Goal: Information Seeking & Learning: Check status

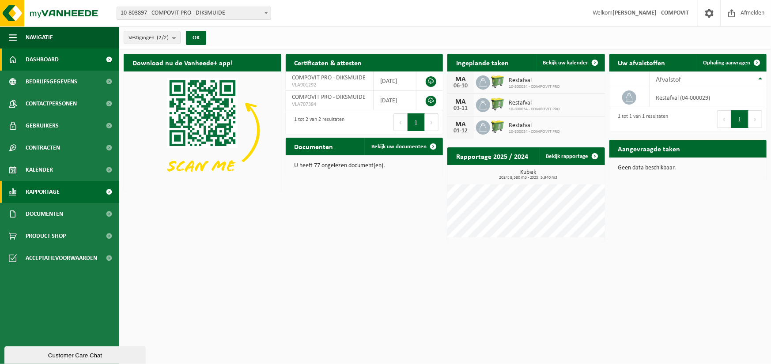
click at [45, 192] on span "Rapportage" at bounding box center [43, 192] width 34 height 22
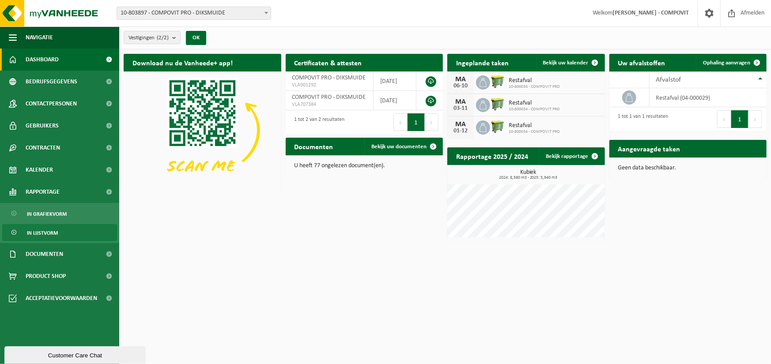
click at [49, 229] on span "In lijstvorm" at bounding box center [42, 233] width 31 height 17
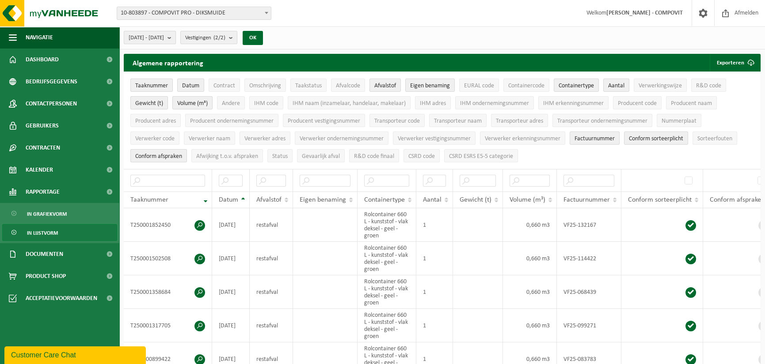
click at [176, 38] on button "2025-05-01 - 2025-10-02" at bounding box center [150, 37] width 52 height 13
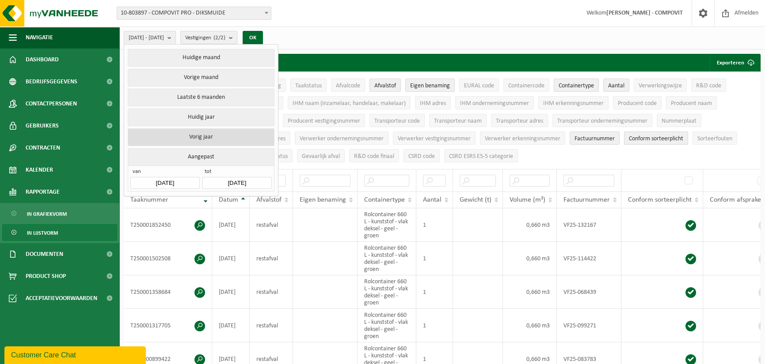
click at [178, 130] on button "Vorig jaar" at bounding box center [201, 138] width 146 height 18
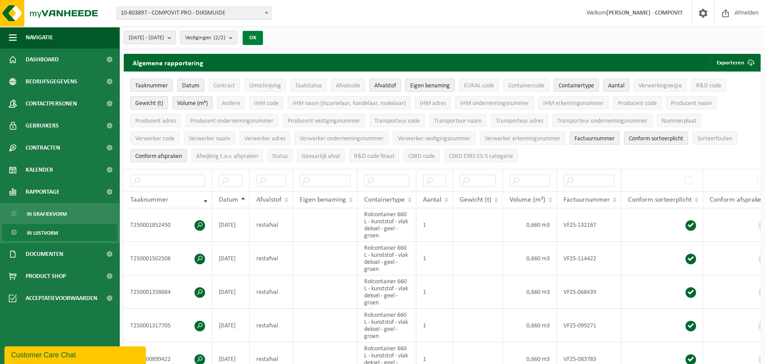
click at [263, 32] on button "OK" at bounding box center [252, 38] width 20 height 14
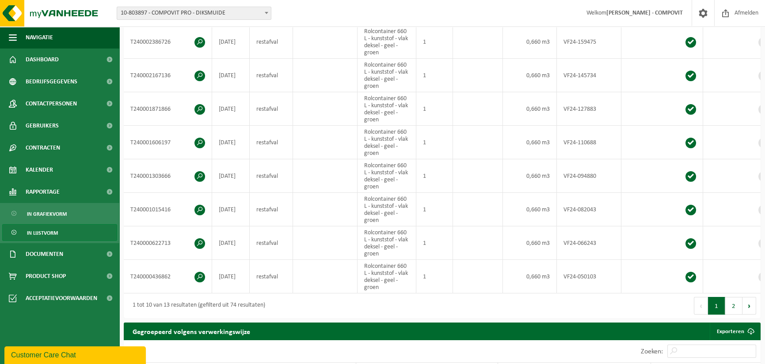
scroll to position [265, 0]
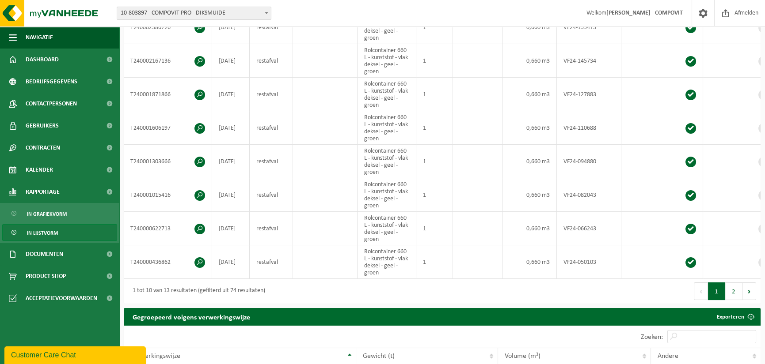
click at [727, 292] on button "2" at bounding box center [733, 292] width 17 height 18
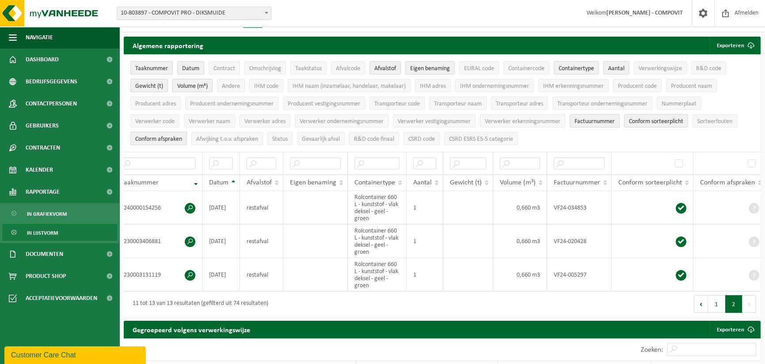
scroll to position [0, 13]
click at [151, 88] on span "Gewicht (t)" at bounding box center [149, 86] width 28 height 7
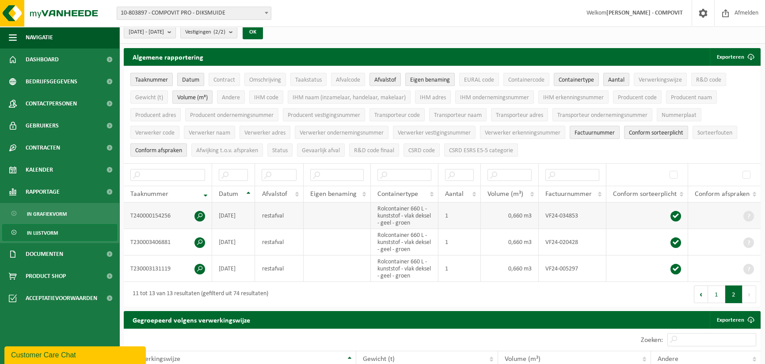
scroll to position [0, 0]
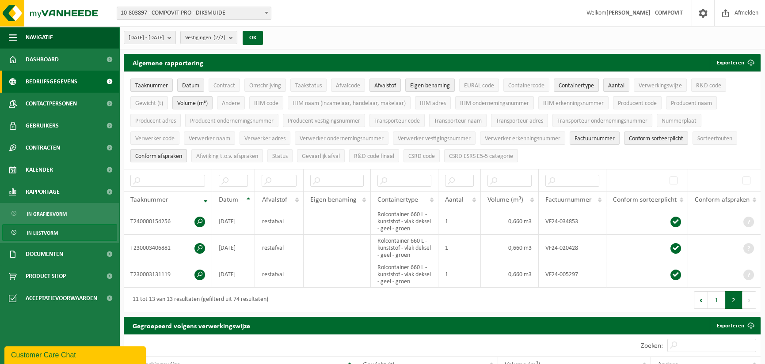
click at [58, 78] on span "Bedrijfsgegevens" at bounding box center [52, 82] width 52 height 22
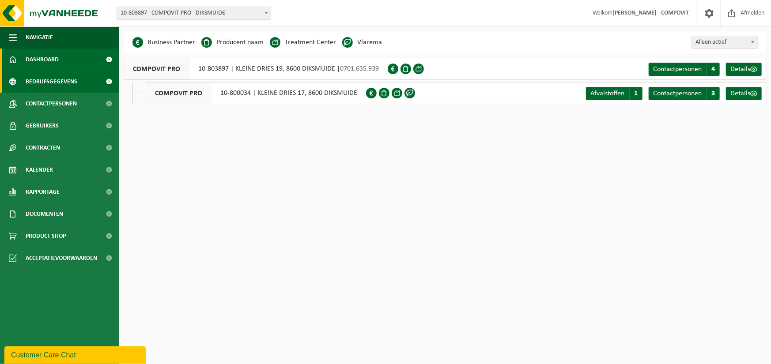
click at [71, 57] on link "Dashboard" at bounding box center [59, 60] width 119 height 22
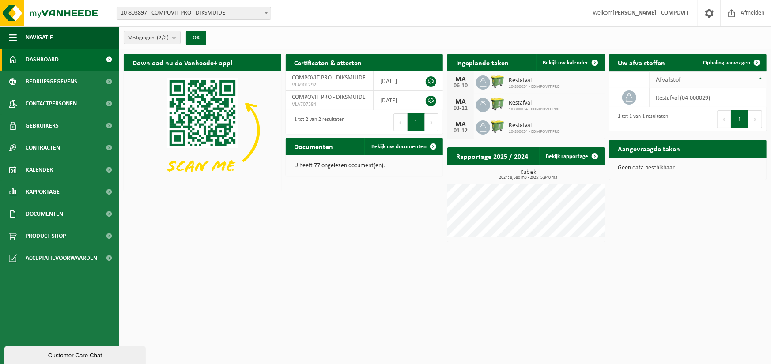
click at [669, 79] on span "Afvalstof" at bounding box center [668, 79] width 25 height 7
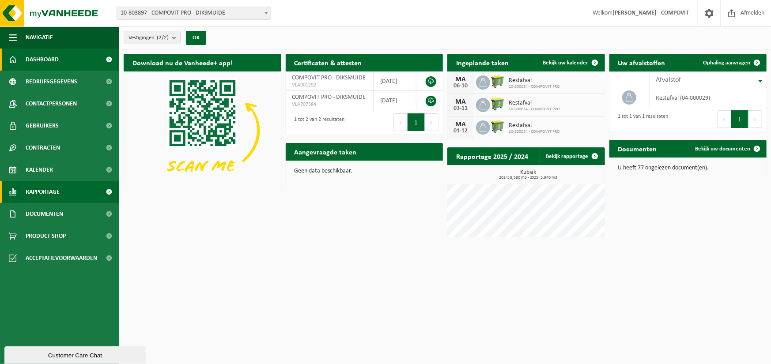
click at [53, 194] on span "Rapportage" at bounding box center [43, 192] width 34 height 22
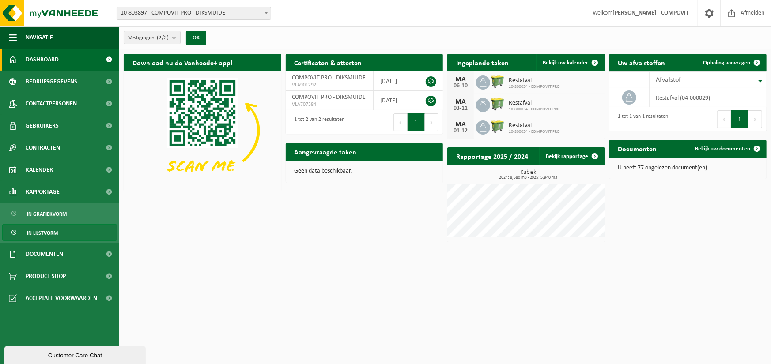
click at [50, 229] on span "In lijstvorm" at bounding box center [42, 233] width 31 height 17
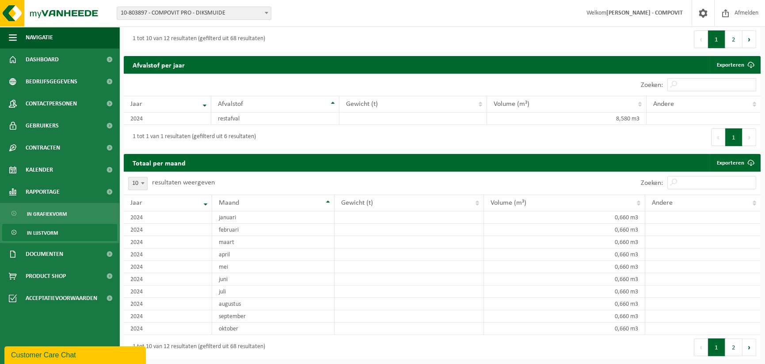
scroll to position [852, 0]
click at [726, 348] on button "2" at bounding box center [733, 348] width 17 height 18
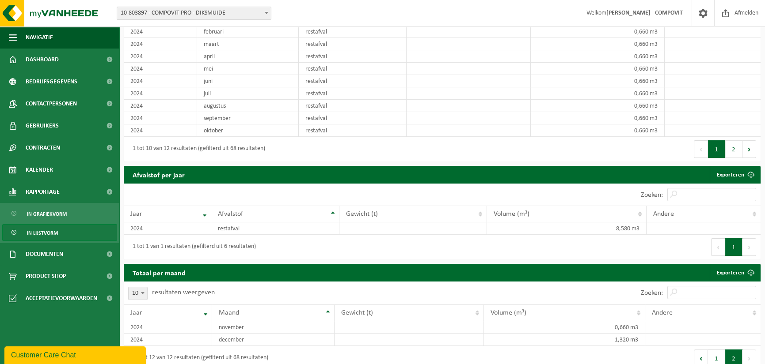
scroll to position [753, 0]
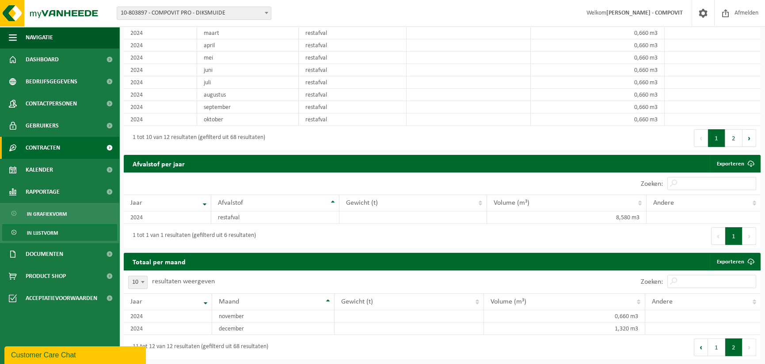
click at [72, 139] on link "Contracten" at bounding box center [59, 148] width 119 height 22
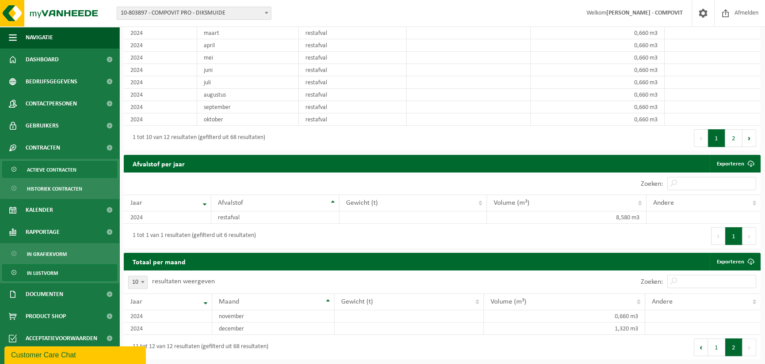
click at [73, 166] on span "Actieve contracten" at bounding box center [51, 170] width 49 height 17
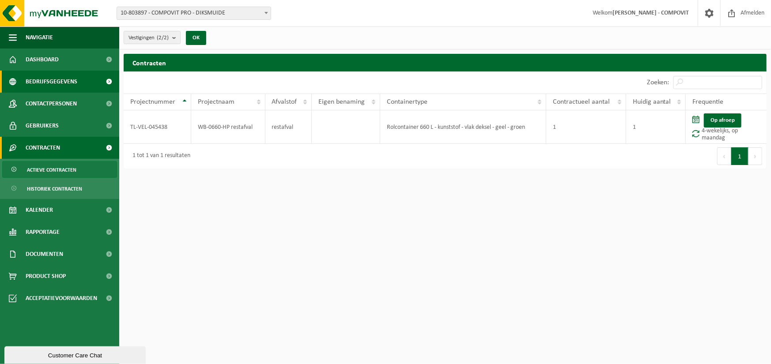
click at [88, 80] on link "Bedrijfsgegevens" at bounding box center [59, 82] width 119 height 22
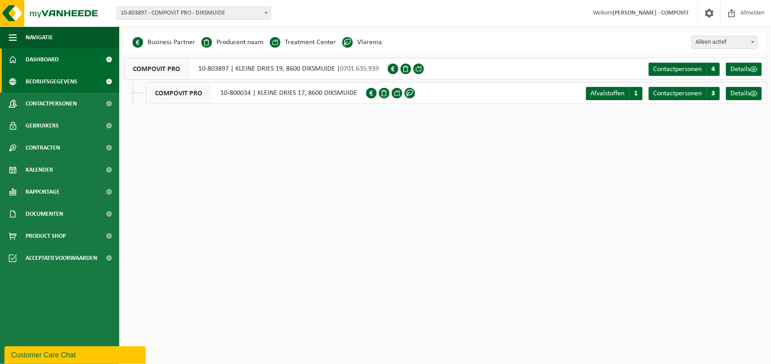
click at [87, 61] on link "Dashboard" at bounding box center [59, 60] width 119 height 22
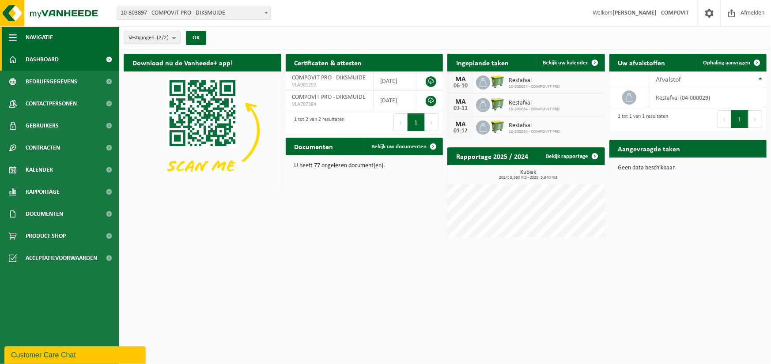
click at [88, 38] on button "Navigatie" at bounding box center [59, 38] width 119 height 22
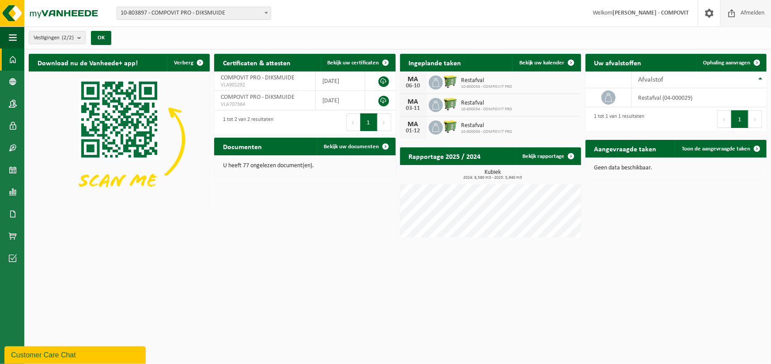
click at [751, 12] on span "Afmelden" at bounding box center [753, 13] width 28 height 26
